Goal: Task Accomplishment & Management: Manage account settings

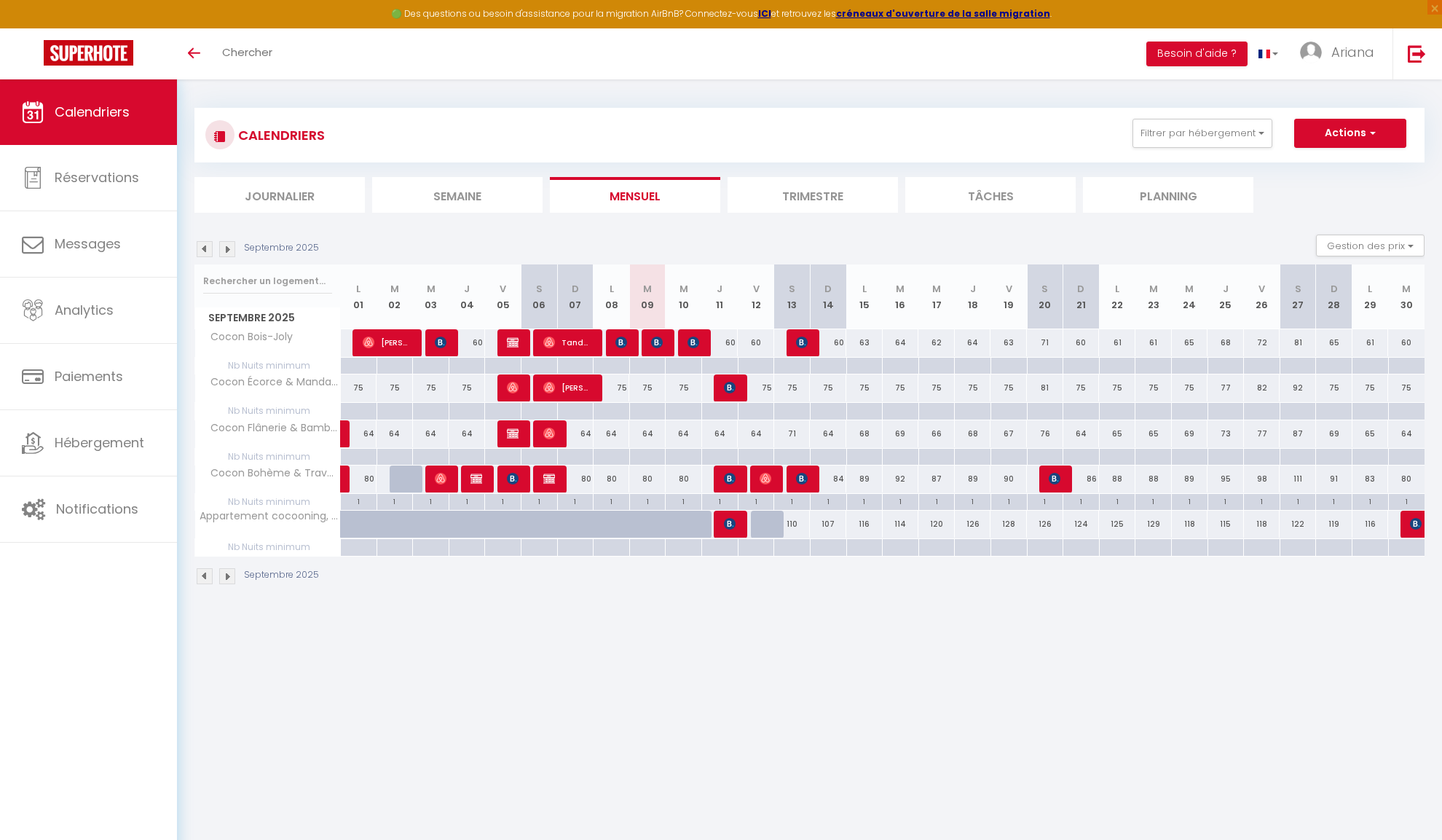
scroll to position [3, 0]
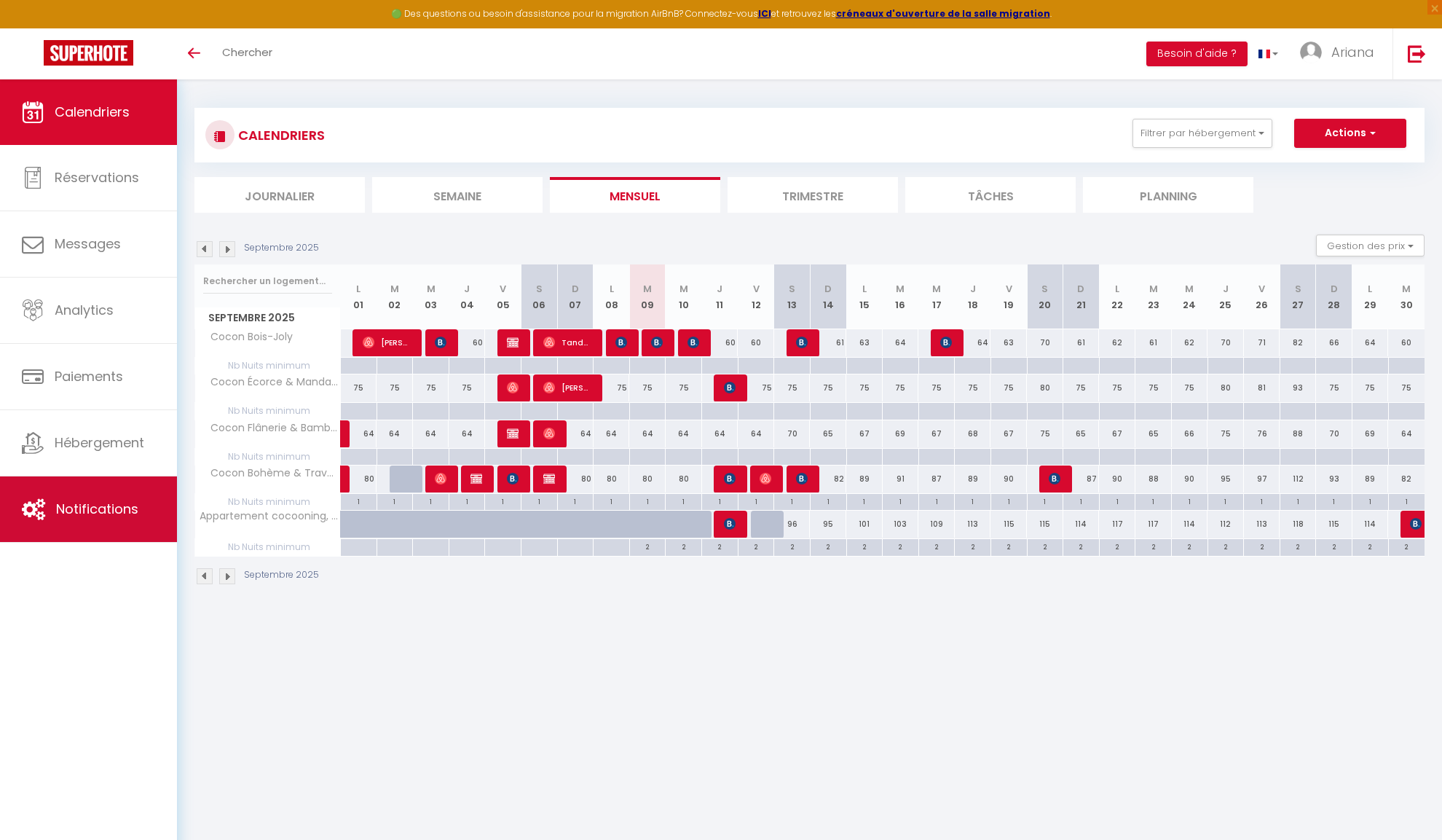
click at [116, 483] on link "Notifications" at bounding box center [88, 508] width 177 height 66
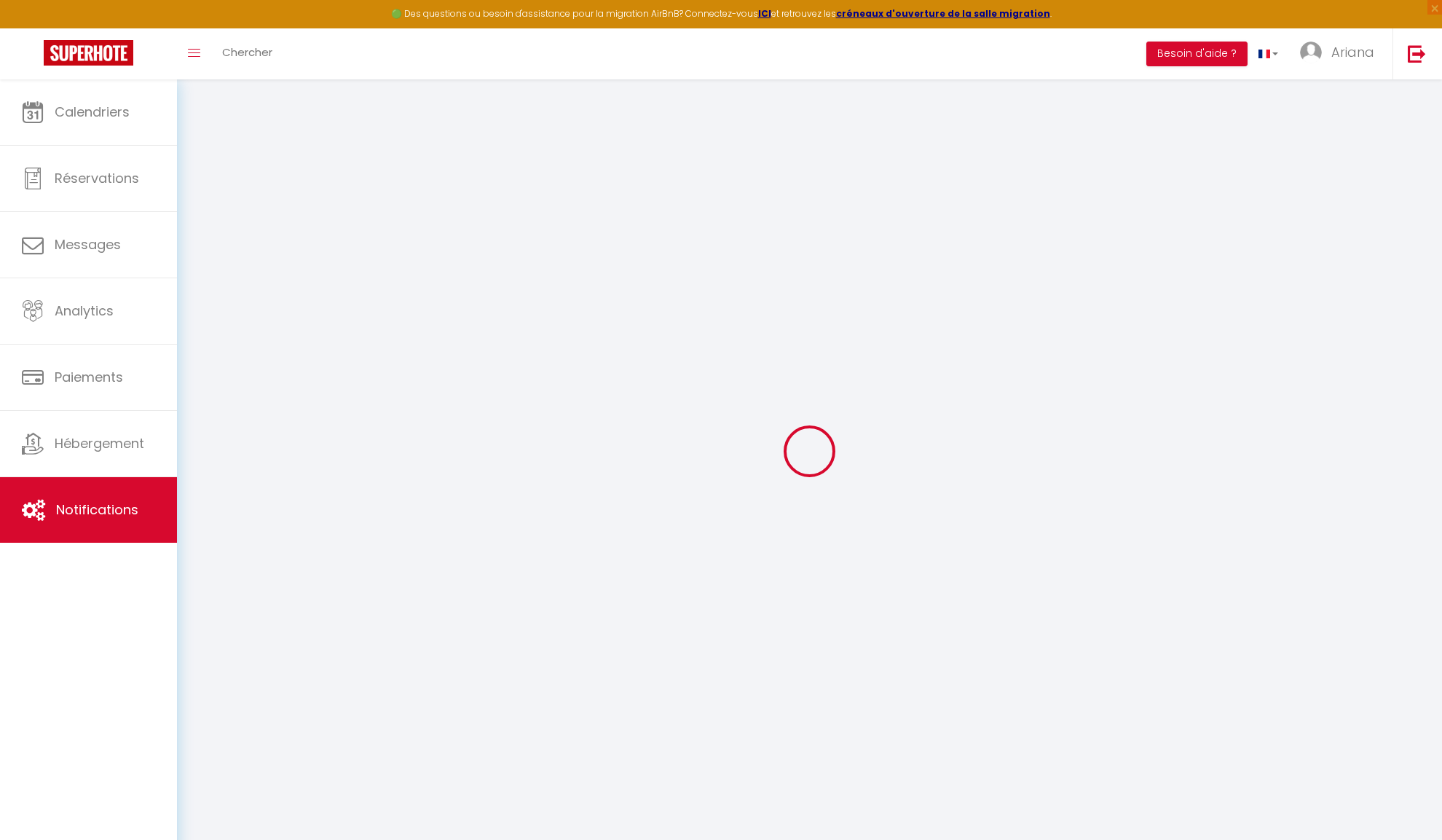
select select
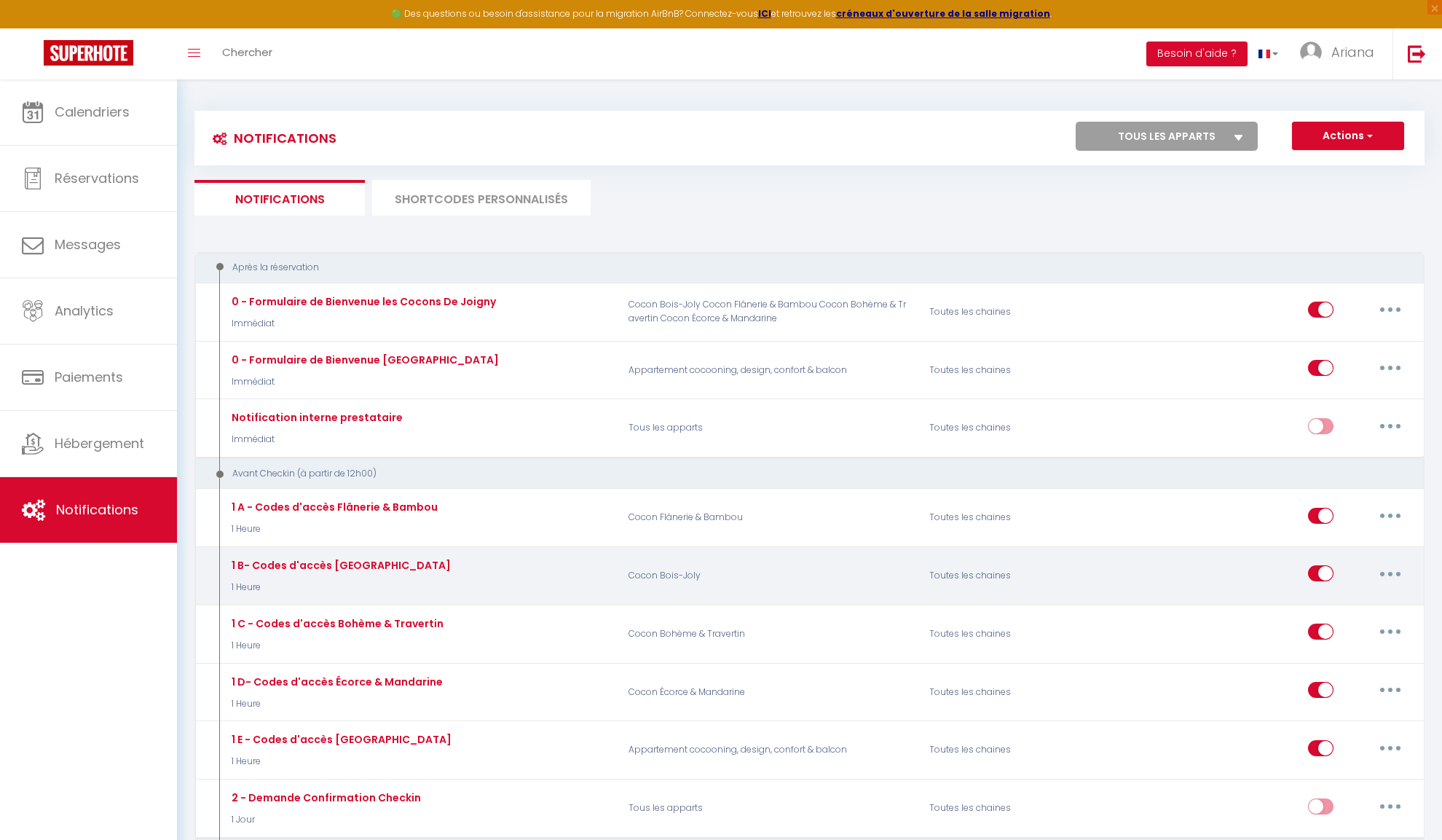
click at [1394, 562] on button "button" at bounding box center [1390, 572] width 41 height 23
click at [1344, 603] on link "Editer" at bounding box center [1352, 606] width 108 height 25
type input "1 B- Codes d'accès [GEOGRAPHIC_DATA]"
select select "1 Heure"
select select
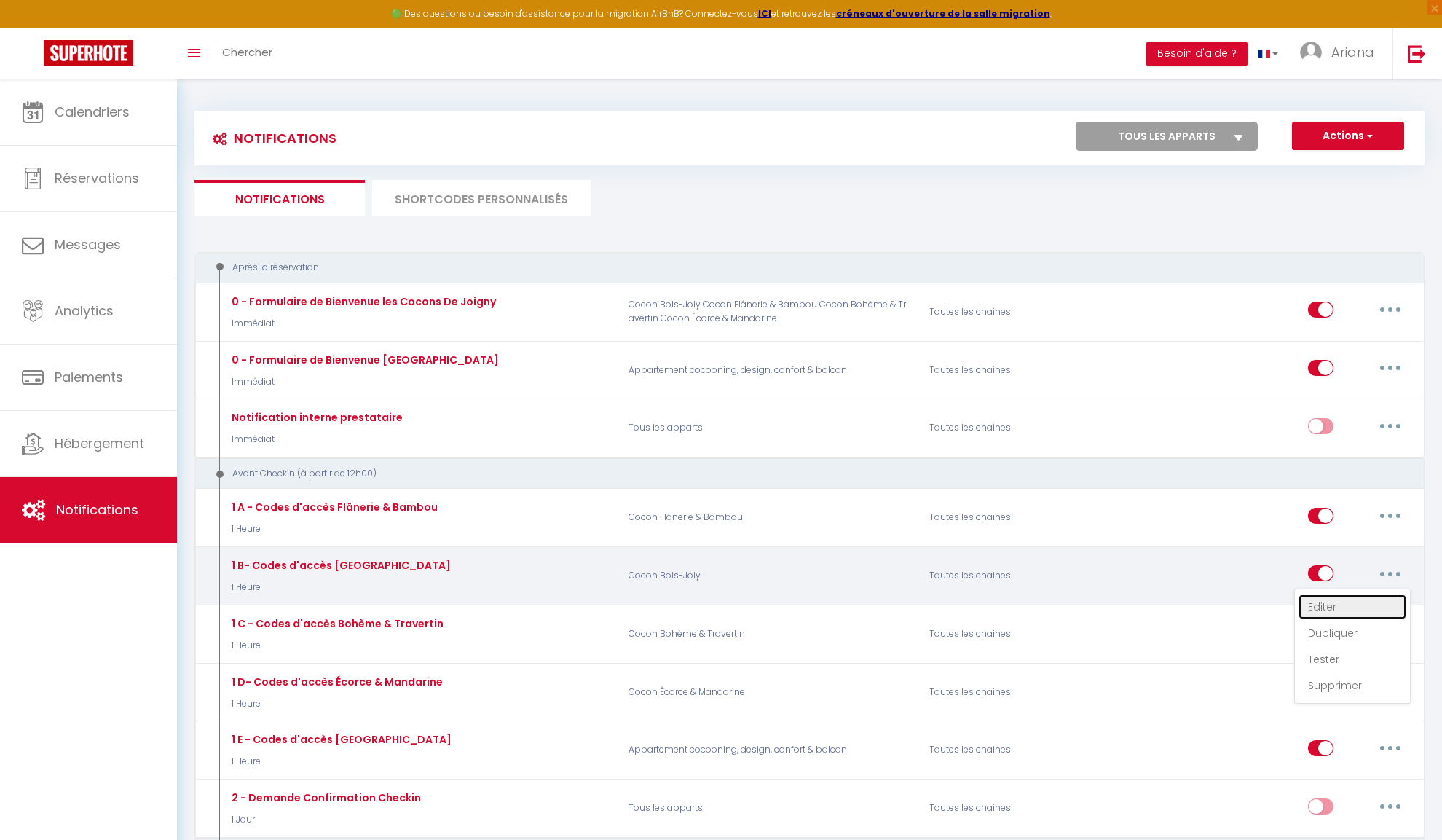
checkbox input "true"
checkbox input "false"
radio input "true"
type input "Notez bien vos accès [GUEST:NAME] !!"
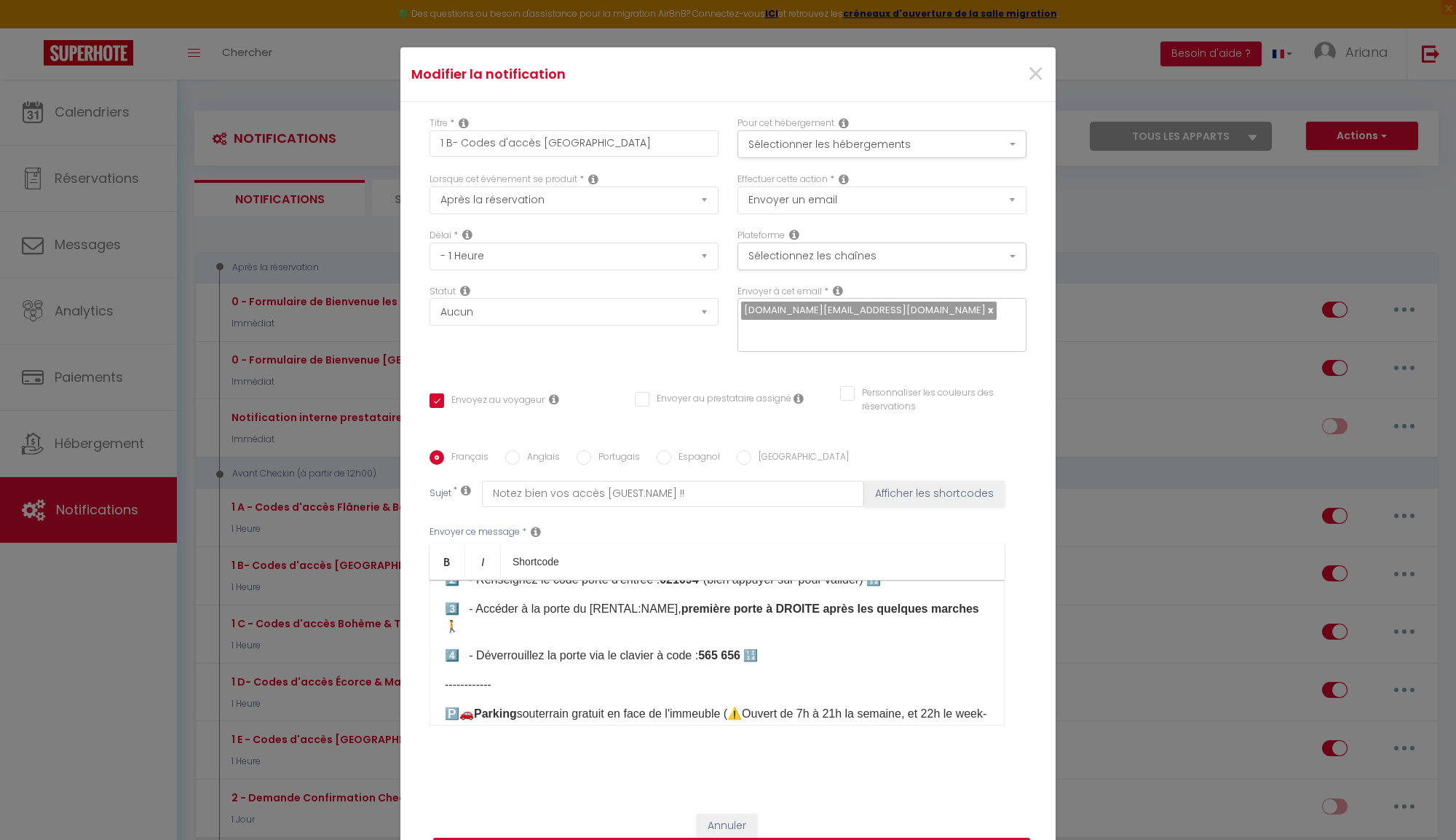
scroll to position [112, 0]
click at [726, 648] on strong "565 656" at bounding box center [719, 653] width 42 height 12
click at [714, 648] on strong "5478 879 656" at bounding box center [734, 653] width 72 height 12
click at [766, 648] on strong at bounding box center [764, 653] width 3 height 12
drag, startPoint x: 706, startPoint y: 644, endPoint x: 750, endPoint y: 642, distance: 44.0
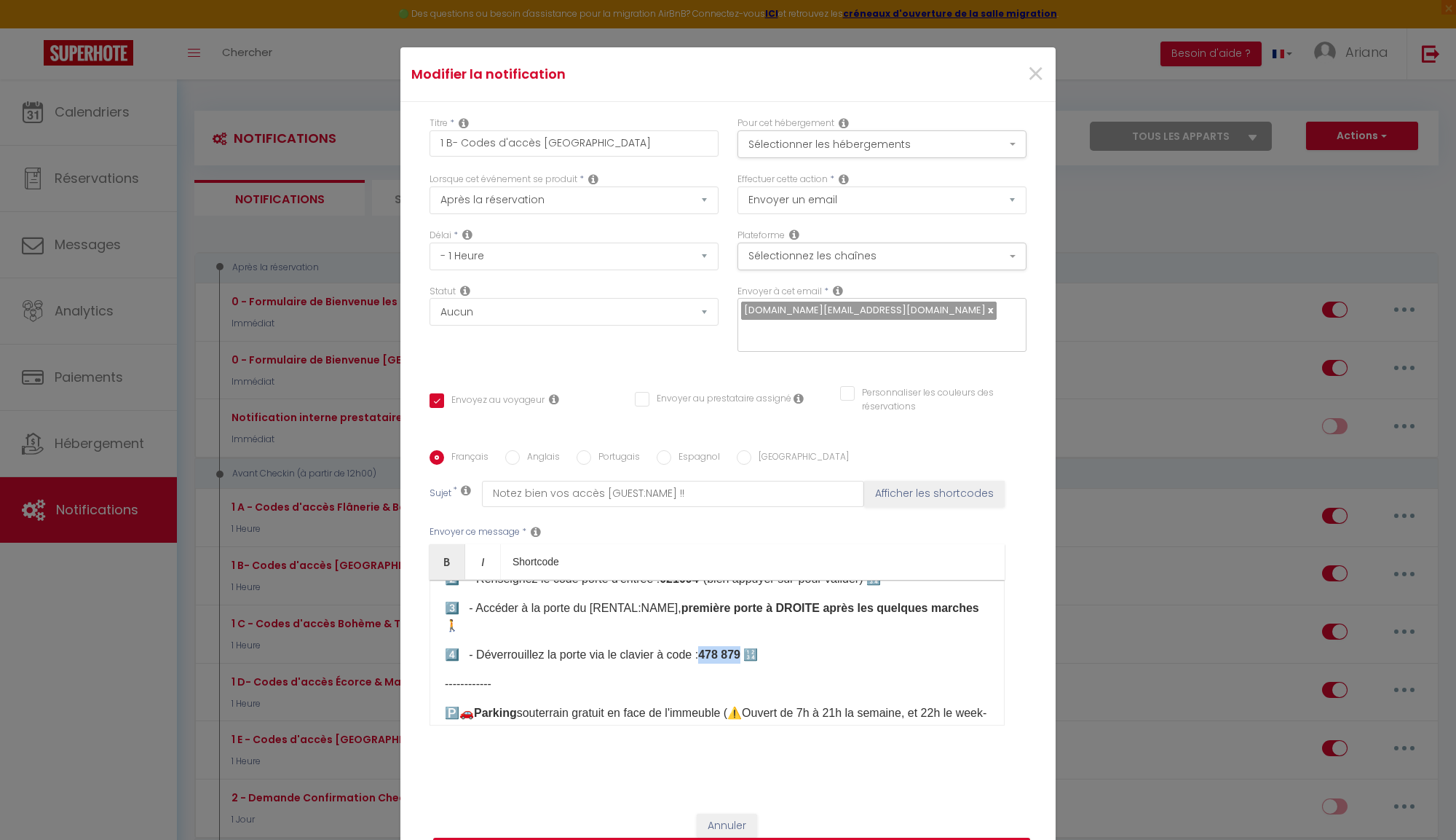
click at [750, 646] on p "4️⃣ - Déverrouillez la porte via le clavier à code : 478 879 🔢​" at bounding box center [717, 654] width 544 height 18
copy strong "478 879"
click at [512, 450] on input "Anglais" at bounding box center [513, 457] width 15 height 15
radio input "true"
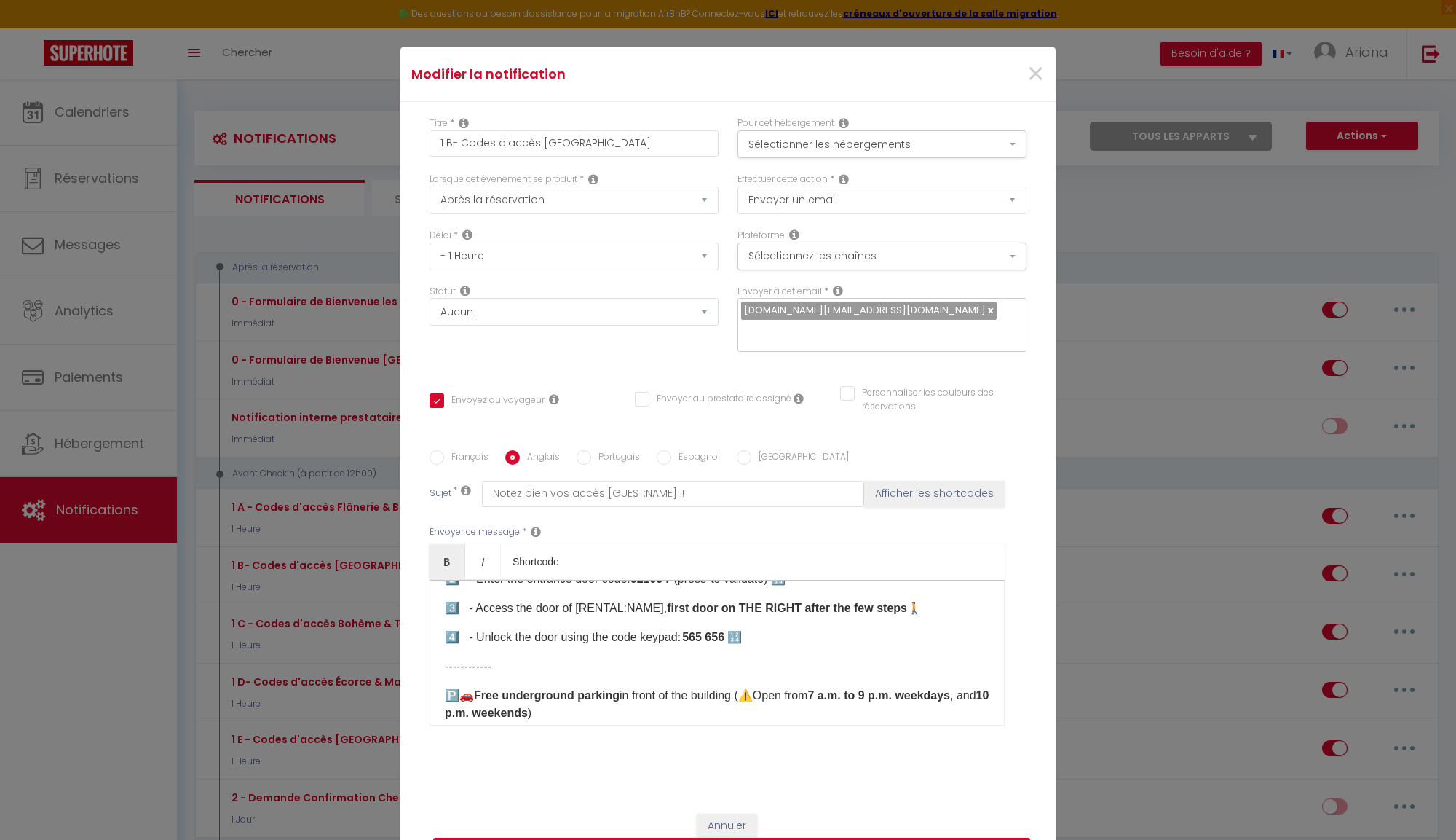
checkbox input "true"
checkbox input "false"
type input "Access Instructions for your reservation [GUEST:NAME]!"
drag, startPoint x: 685, startPoint y: 624, endPoint x: 728, endPoint y: 627, distance: 43.1
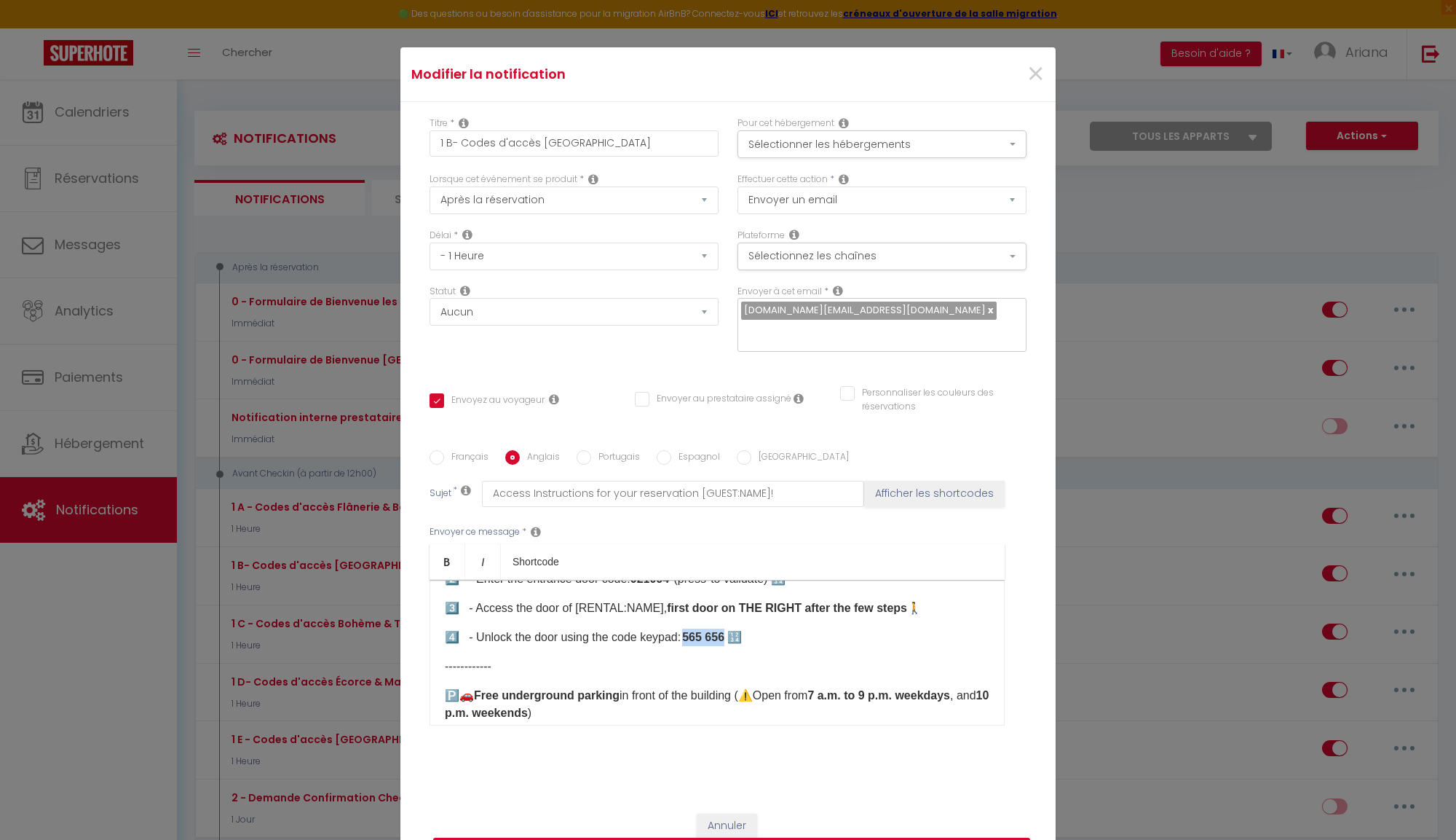
click at [728, 631] on b "565 656​​​ ​​​" at bounding box center [704, 637] width 46 height 12
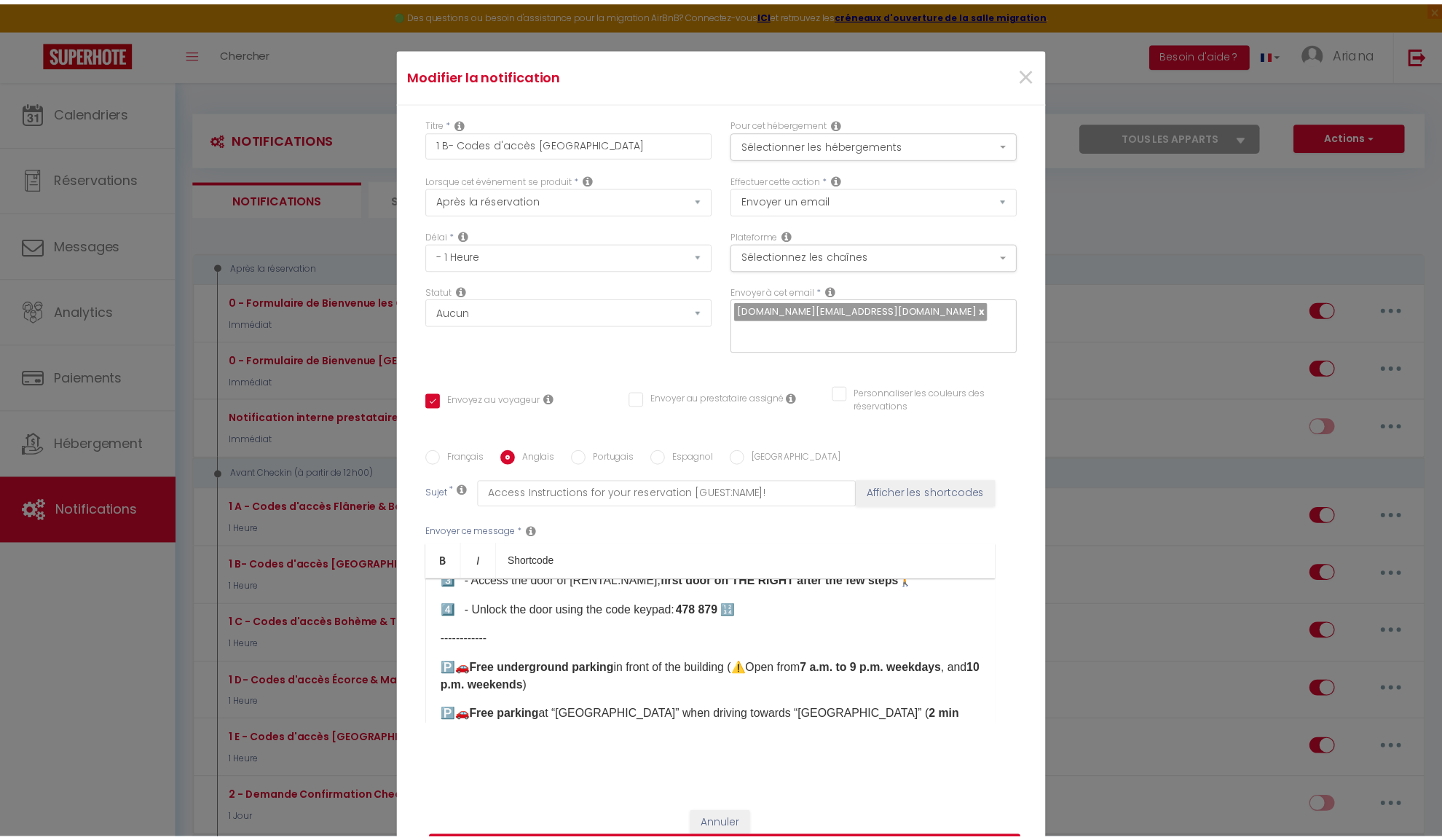
scroll to position [139, 0]
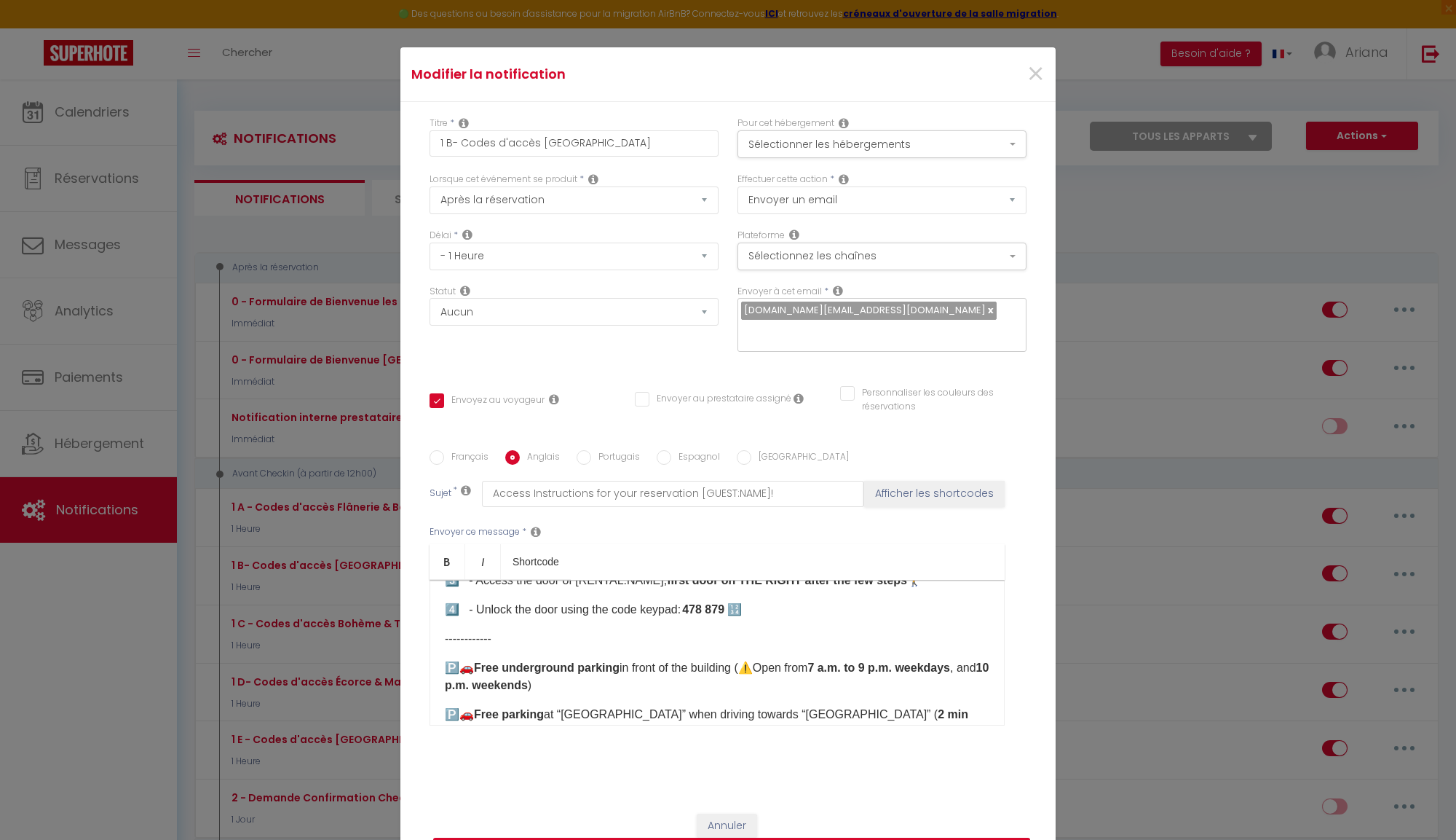
click at [772, 837] on button "Mettre à jour" at bounding box center [731, 851] width 597 height 28
checkbox input "true"
checkbox input "false"
